Goal: Task Accomplishment & Management: Use online tool/utility

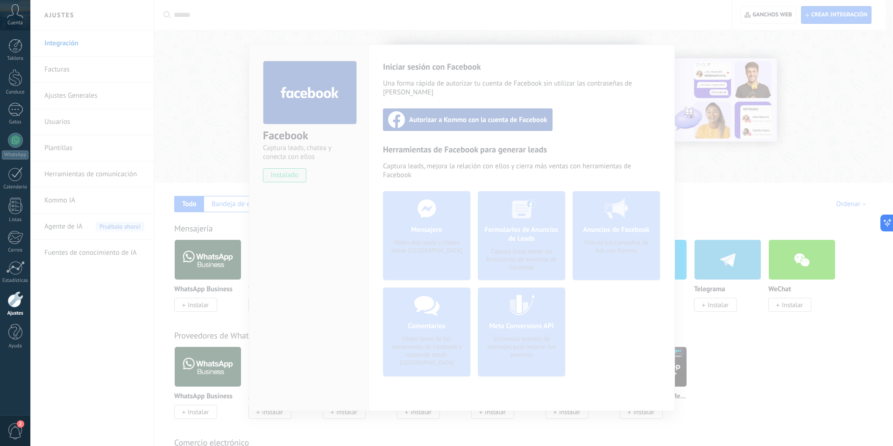
scroll to position [9, 0]
click at [98, 93] on div at bounding box center [461, 223] width 863 height 446
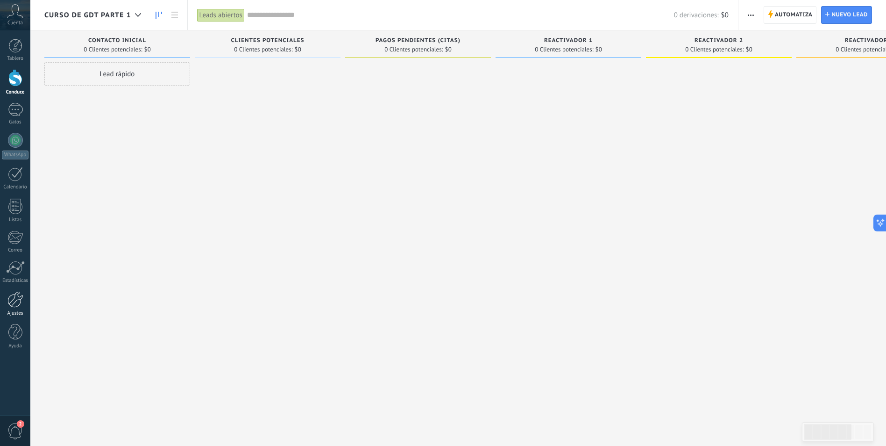
click at [20, 300] on div at bounding box center [15, 299] width 16 height 16
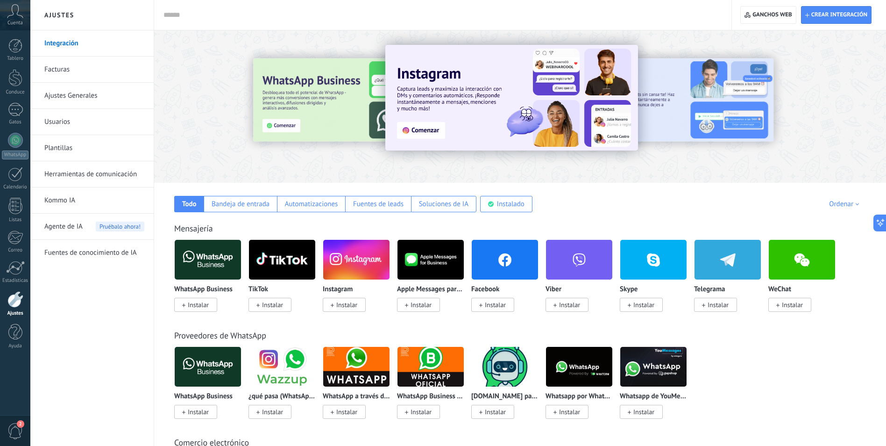
click at [493, 305] on span "Instalar" at bounding box center [495, 304] width 21 height 8
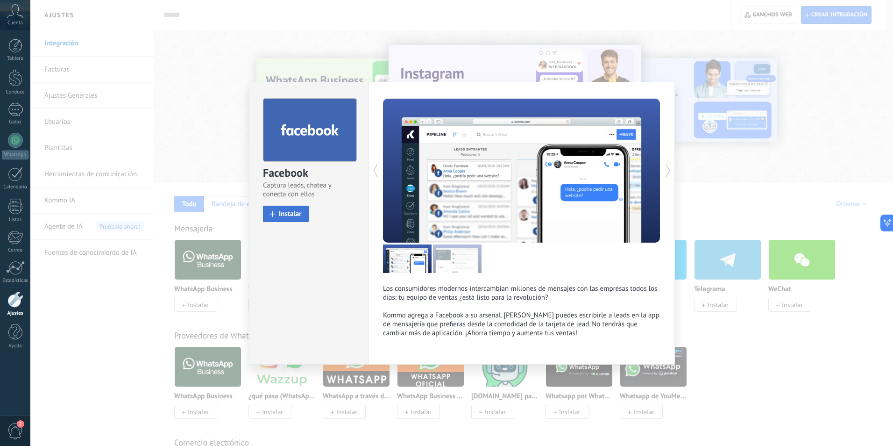
click at [292, 216] on span "Instalar" at bounding box center [290, 213] width 23 height 7
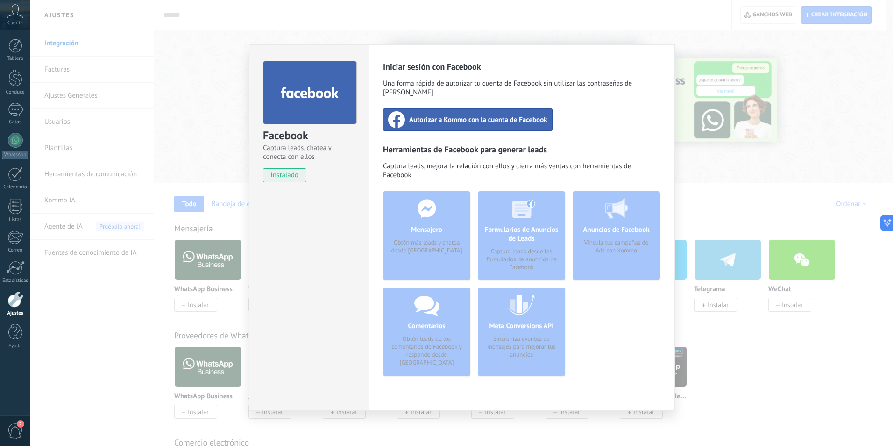
click at [284, 179] on span "instalado" at bounding box center [285, 175] width 43 height 14
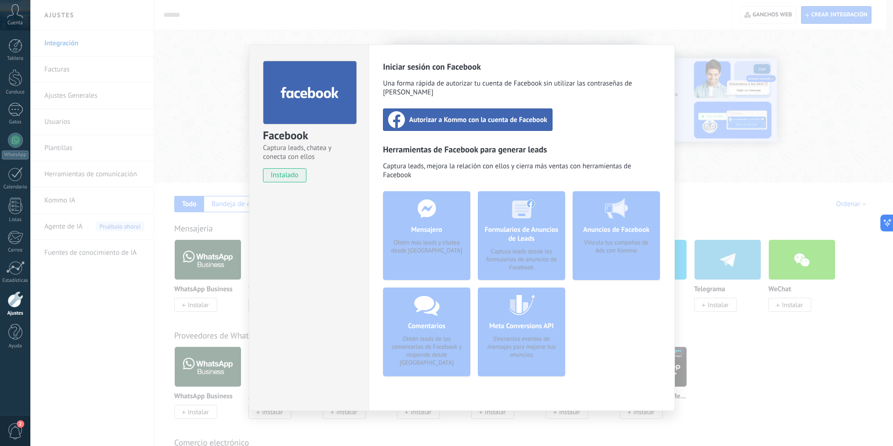
click at [287, 174] on span "instalado" at bounding box center [285, 175] width 43 height 14
click at [314, 255] on div "Facebook Captura leads, chatea y conecta con ellos instalado Desinstalar" at bounding box center [309, 227] width 120 height 366
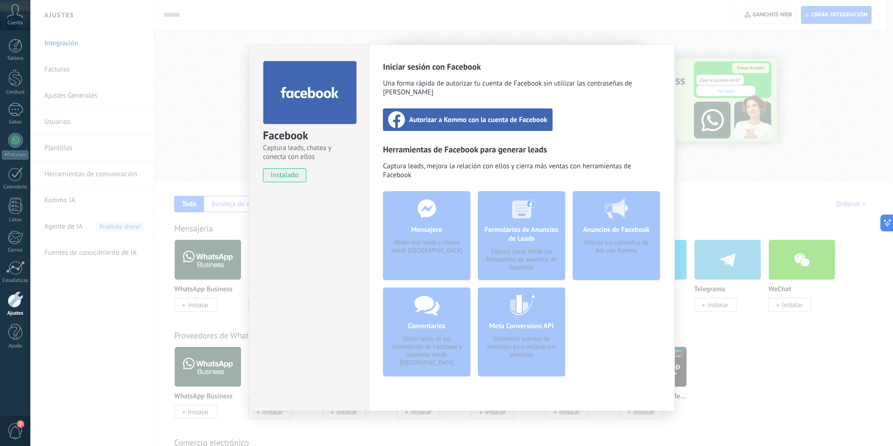
click at [452, 115] on span "Autorizar a Kommo con la cuenta de Facebook" at bounding box center [478, 119] width 138 height 9
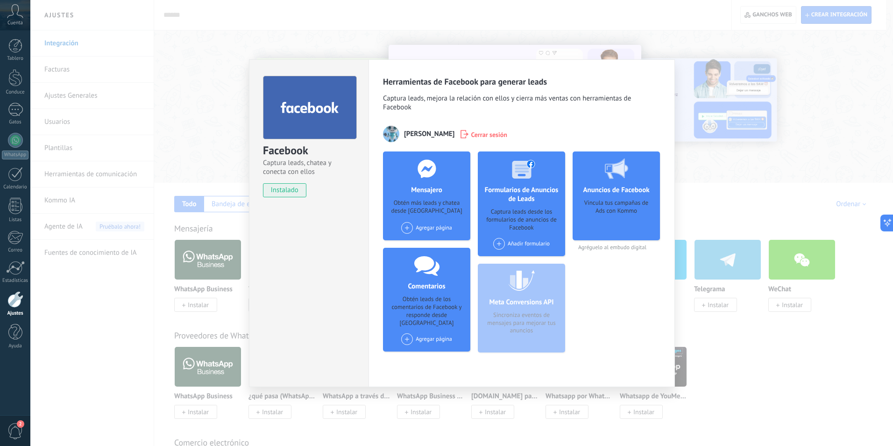
click at [430, 229] on font "Agregar página" at bounding box center [434, 227] width 36 height 7
click at [408, 226] on span at bounding box center [407, 228] width 12 height 12
click at [422, 227] on font "Agregar página" at bounding box center [434, 227] width 36 height 7
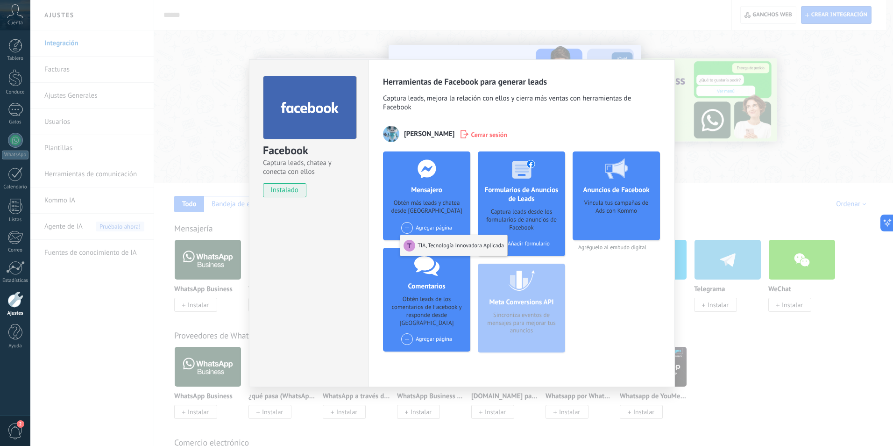
click at [437, 246] on font "TIA, Tecnología Innovadora Aplicada" at bounding box center [461, 245] width 86 height 7
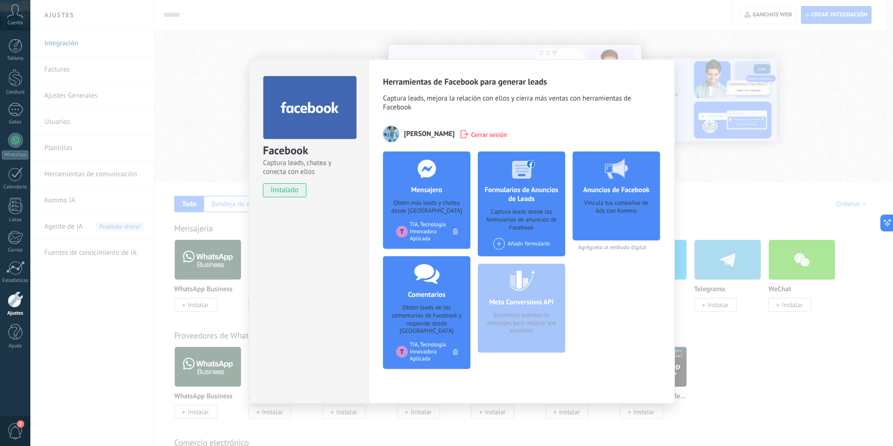
click at [491, 134] on span "Cerrar sesión" at bounding box center [489, 133] width 36 height 9
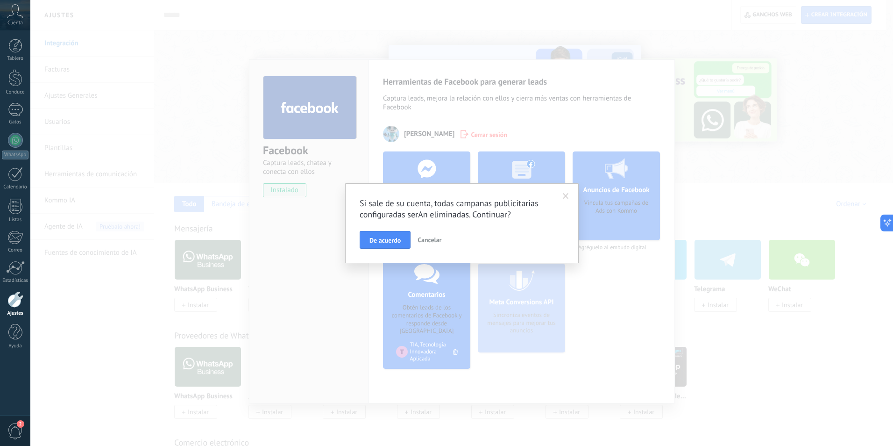
click at [436, 240] on span "Cancelar" at bounding box center [430, 240] width 24 height 8
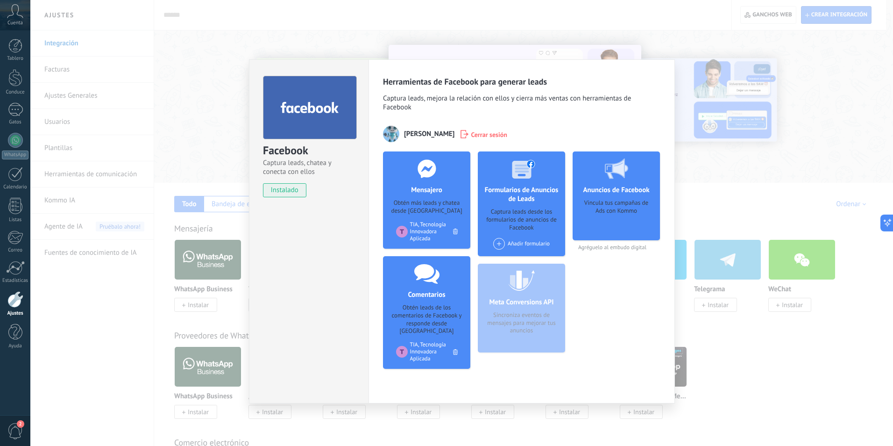
click at [815, 143] on div "Facebook Captura leads, chatea y conecta con ellos instalado Desinstalar Herram…" at bounding box center [461, 223] width 863 height 446
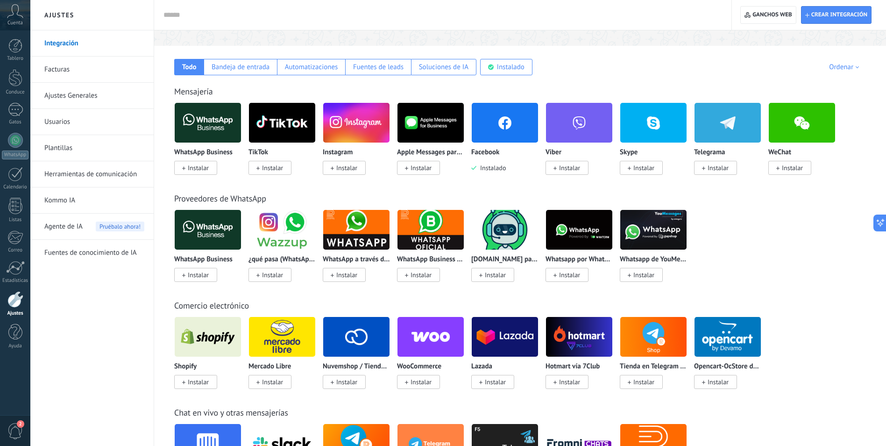
scroll to position [140, 0]
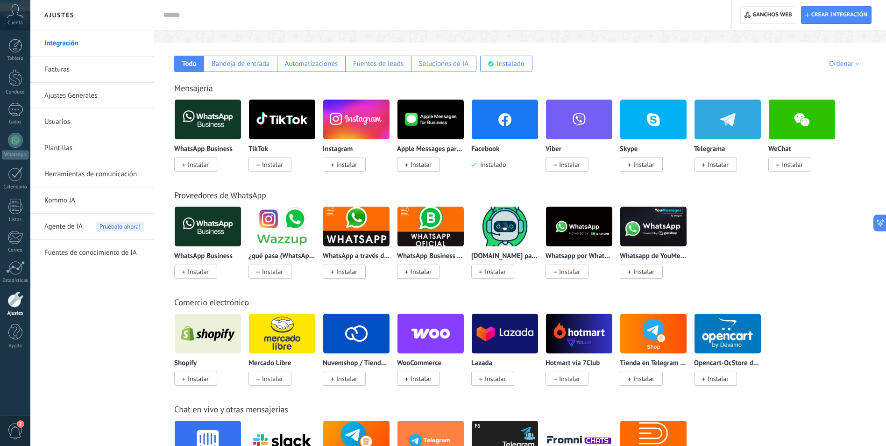
click at [350, 164] on span "Instalar" at bounding box center [346, 164] width 21 height 8
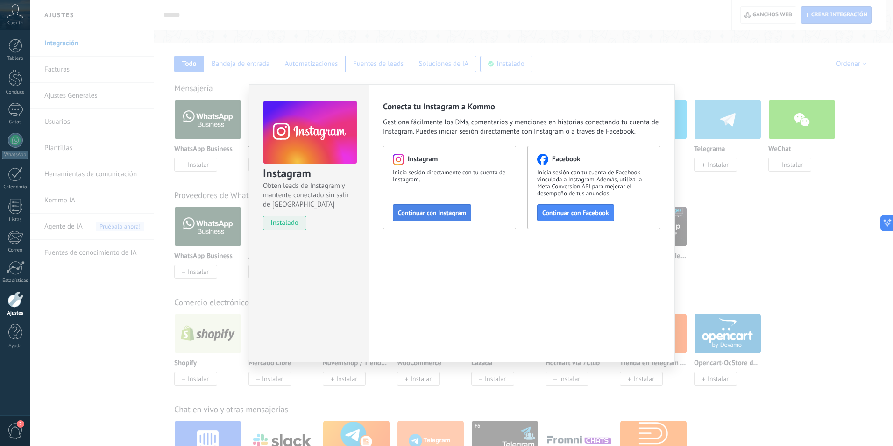
click at [438, 215] on span "Continuar con Instagram" at bounding box center [432, 212] width 68 height 7
click at [440, 215] on span "Continuar con Instagram" at bounding box center [432, 212] width 68 height 7
